Goal: Navigation & Orientation: Find specific page/section

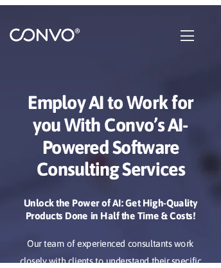
scroll to position [5662, 0]
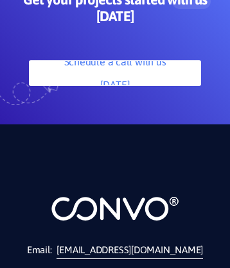
click at [131, 259] on link "[EMAIL_ADDRESS][DOMAIN_NAME]" at bounding box center [129, 250] width 146 height 18
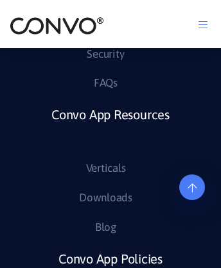
click at [56, 25] on img at bounding box center [57, 26] width 94 height 20
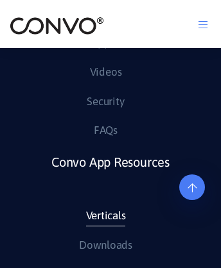
click at [105, 227] on link "Verticals" at bounding box center [106, 216] width 40 height 21
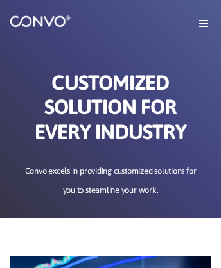
scroll to position [5208, 0]
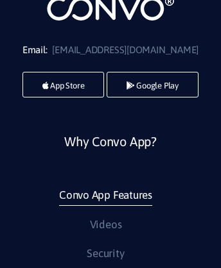
click at [105, 206] on link "Convo App Features" at bounding box center [105, 195] width 93 height 21
